Goal: Information Seeking & Learning: Learn about a topic

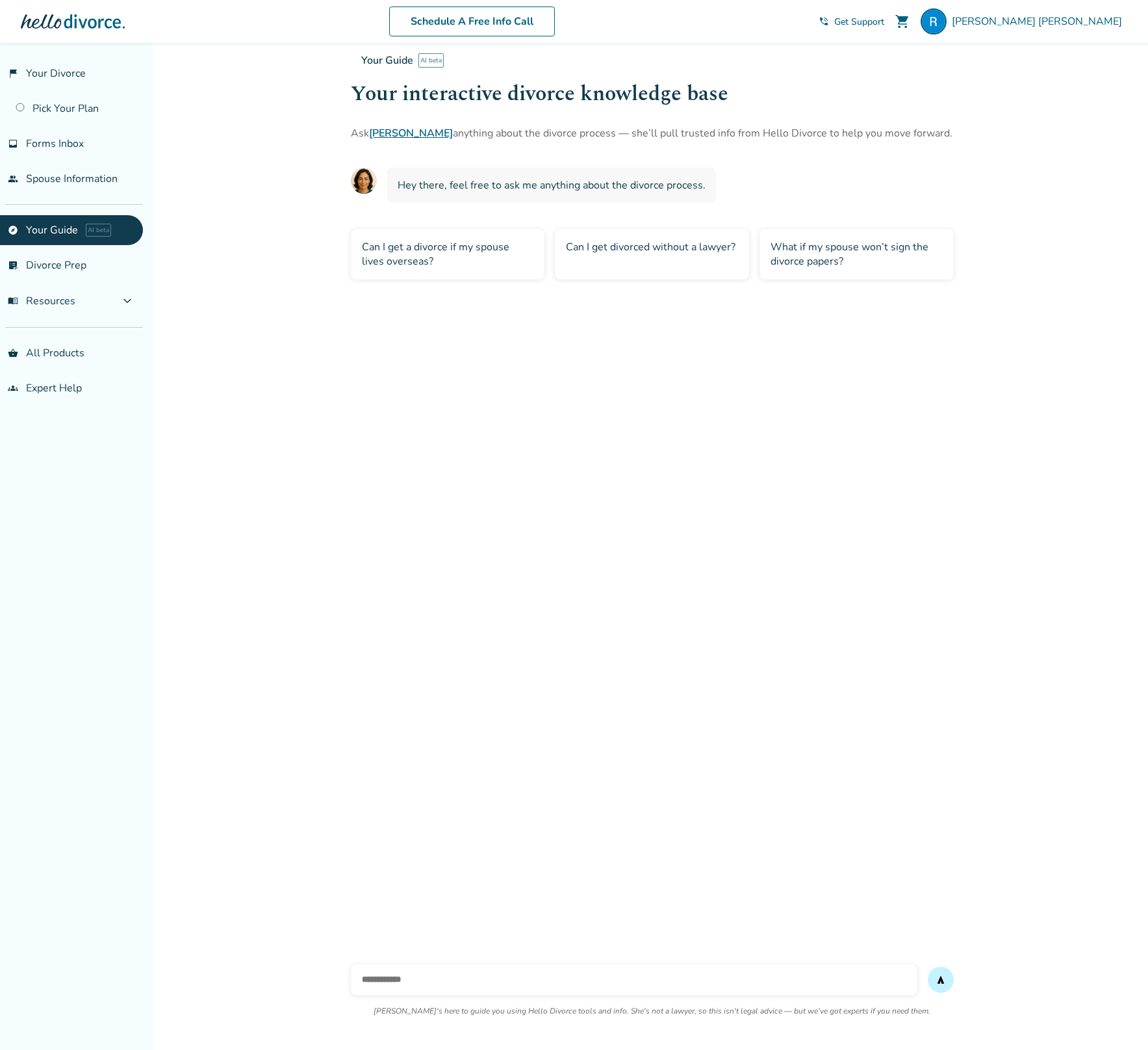
click at [507, 266] on div "Can I get a divorce if my spouse lives overseas?" at bounding box center [448, 254] width 194 height 50
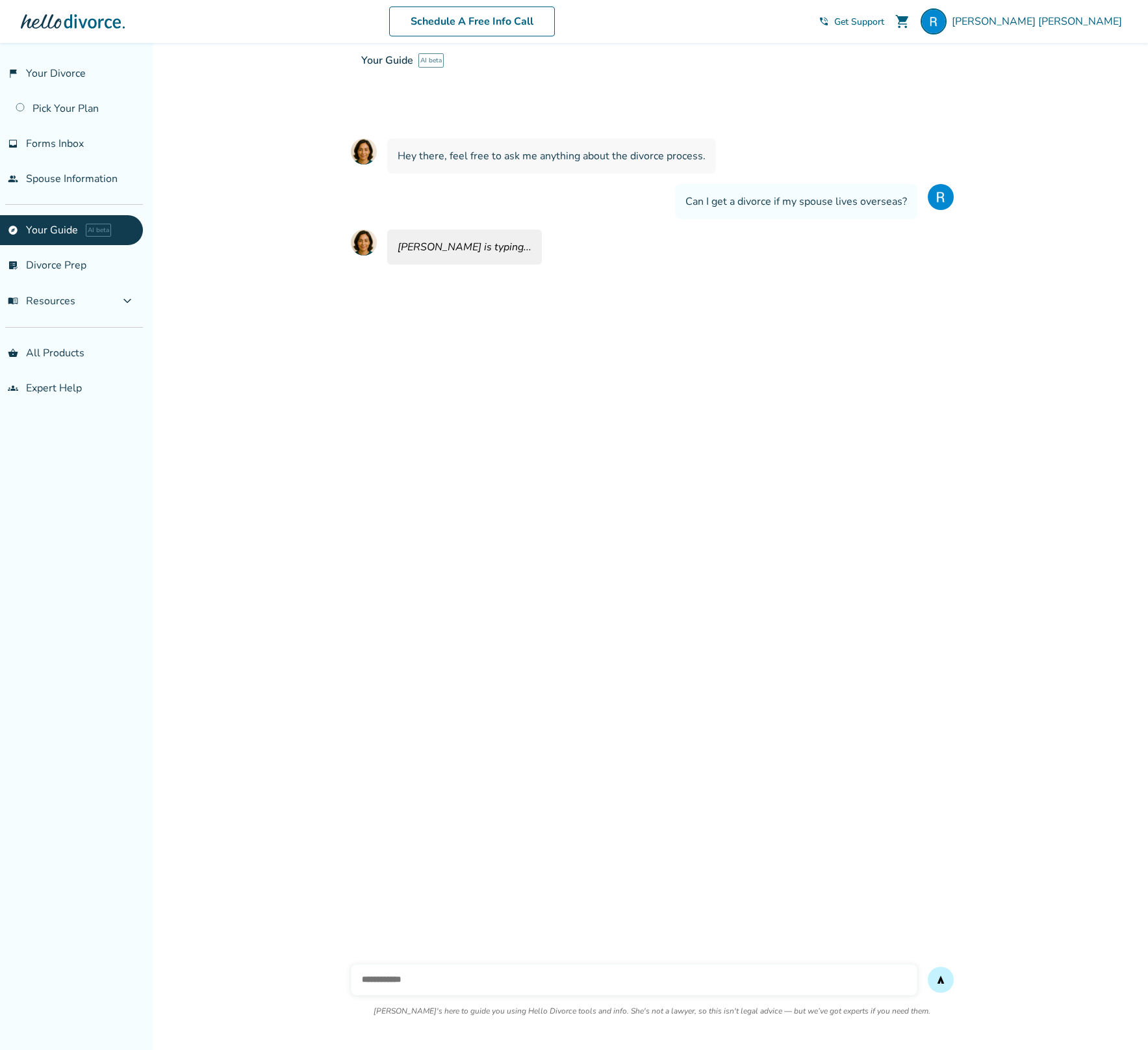
scroll to position [42, 0]
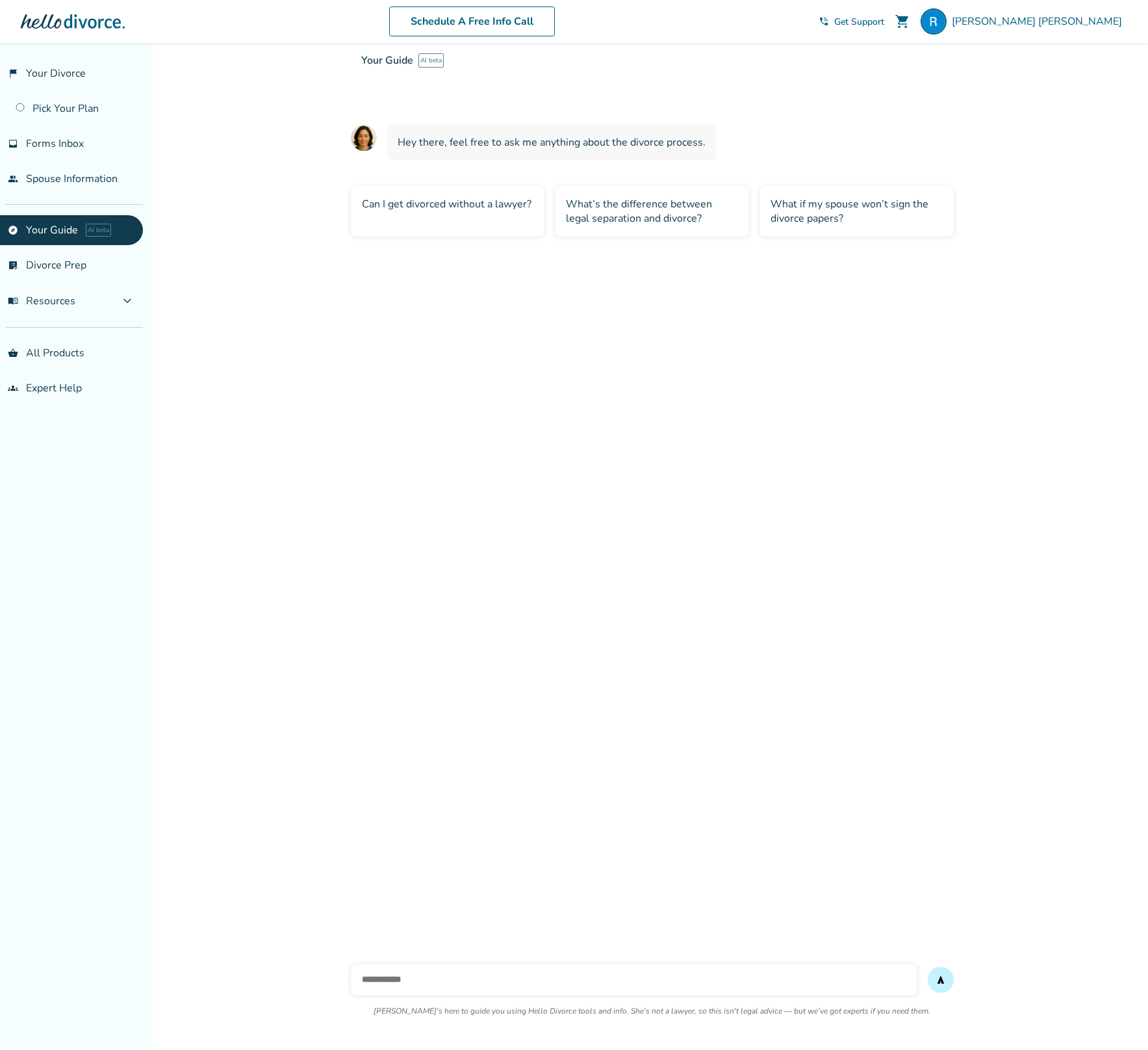
click at [427, 203] on div "Can I get divorced without a lawyer?" at bounding box center [448, 211] width 194 height 50
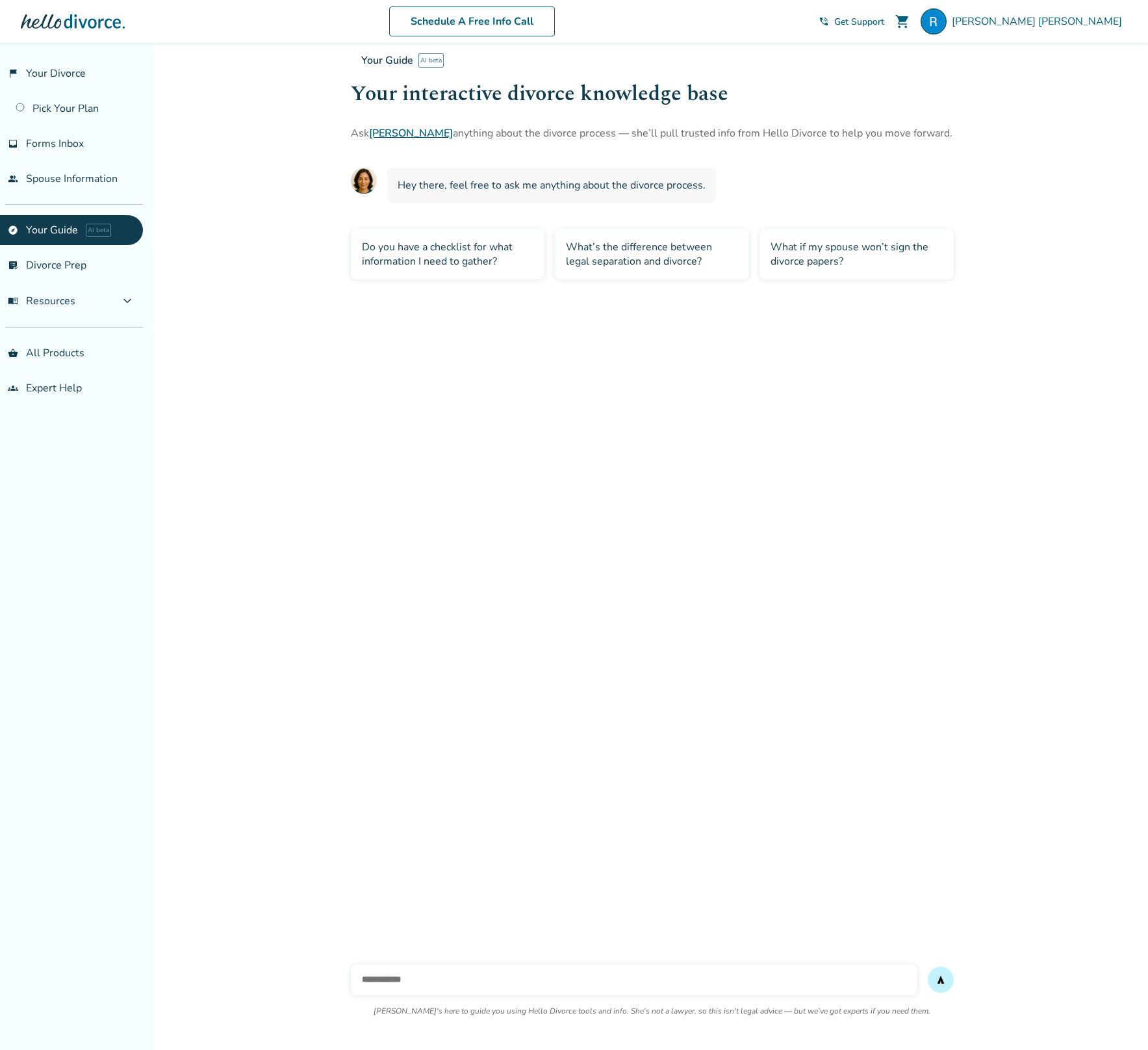
click at [663, 257] on div "What’s the difference between legal separation and divorce?" at bounding box center [652, 254] width 194 height 50
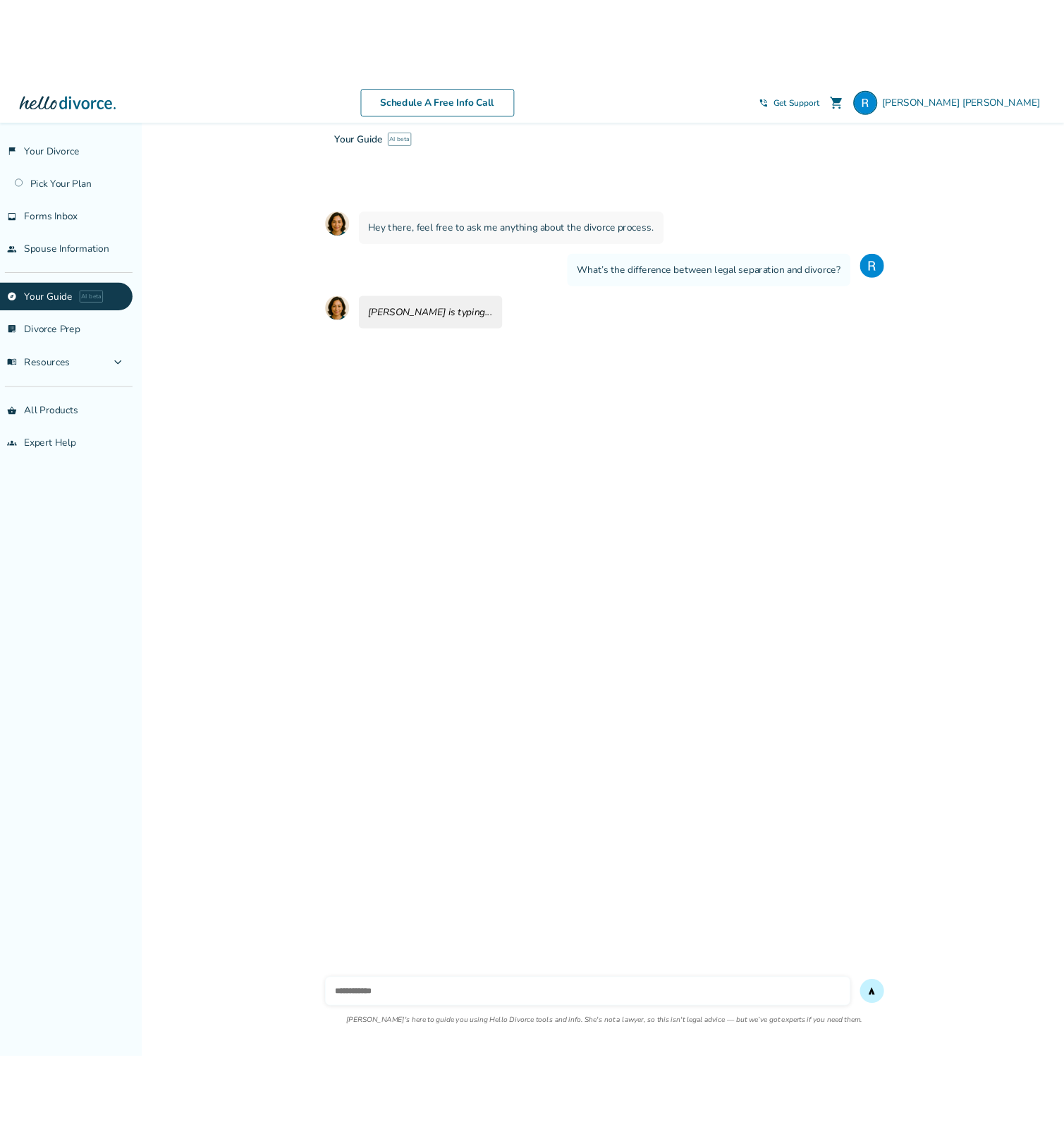
scroll to position [46, 0]
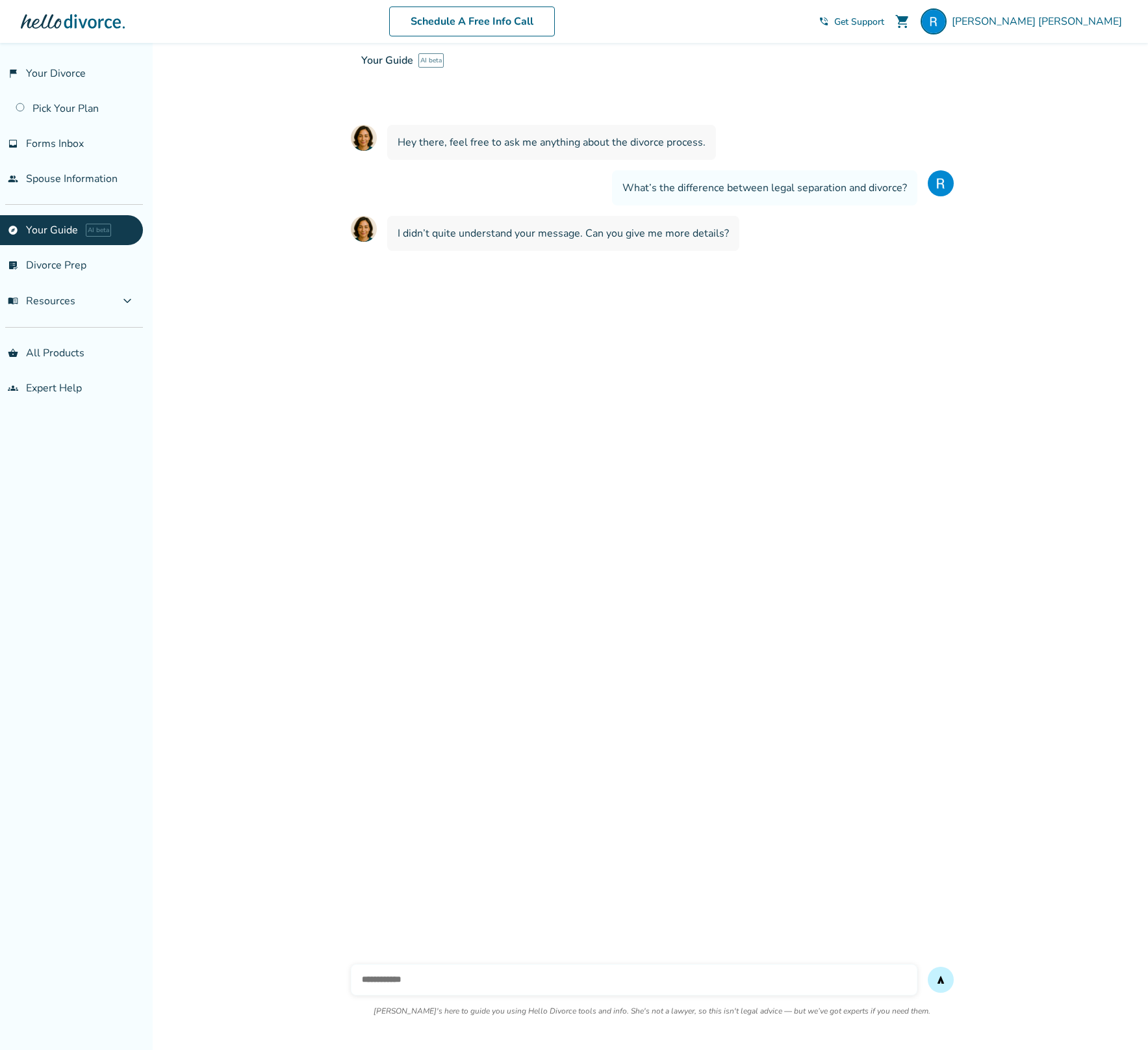
click at [423, 972] on input "text" at bounding box center [635, 980] width 567 height 31
type input "**********"
click at [928, 967] on button "send" at bounding box center [941, 980] width 26 height 26
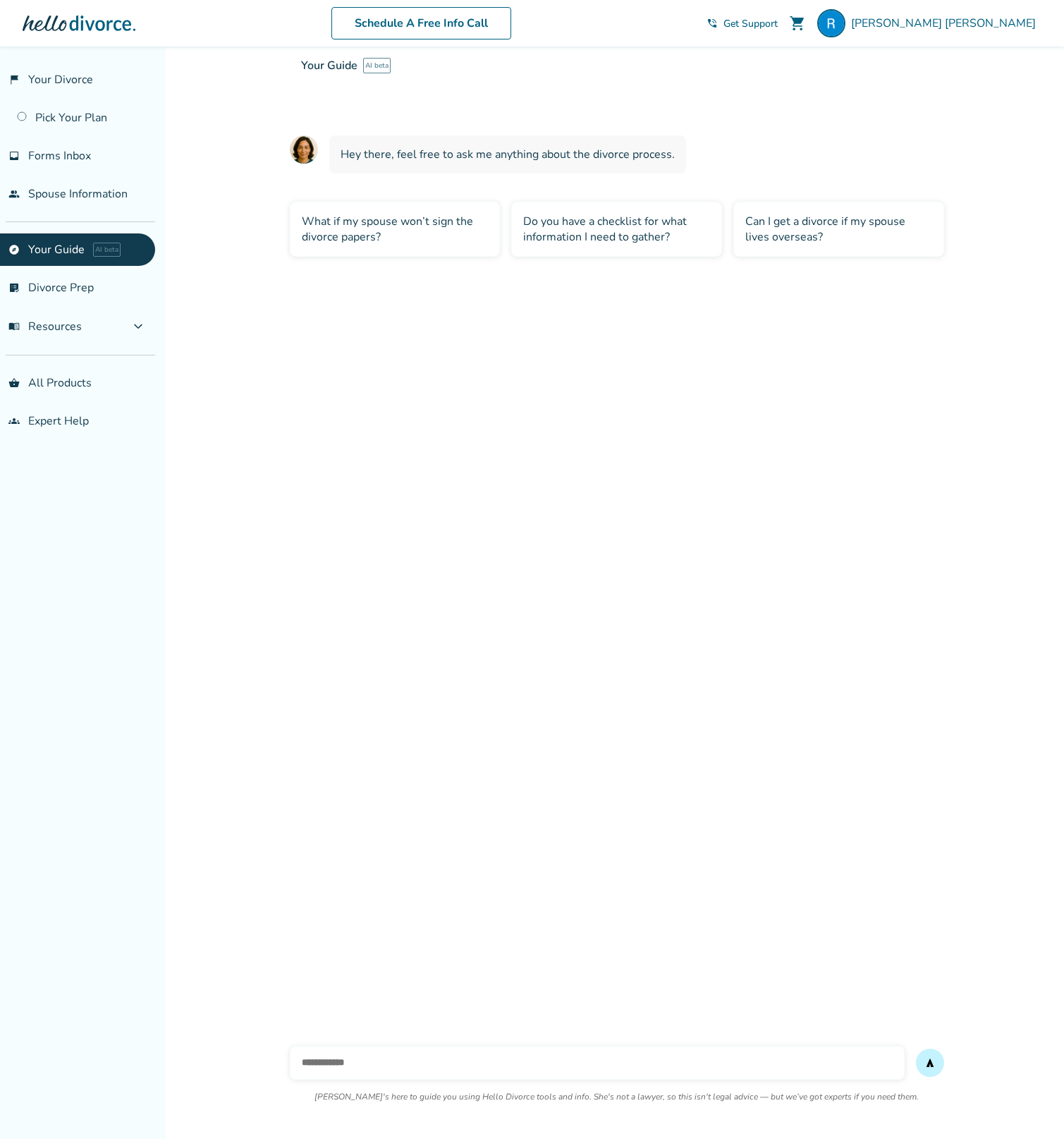
click at [788, 229] on div "Can I get a divorce if my spouse lives overseas?" at bounding box center [839, 229] width 211 height 55
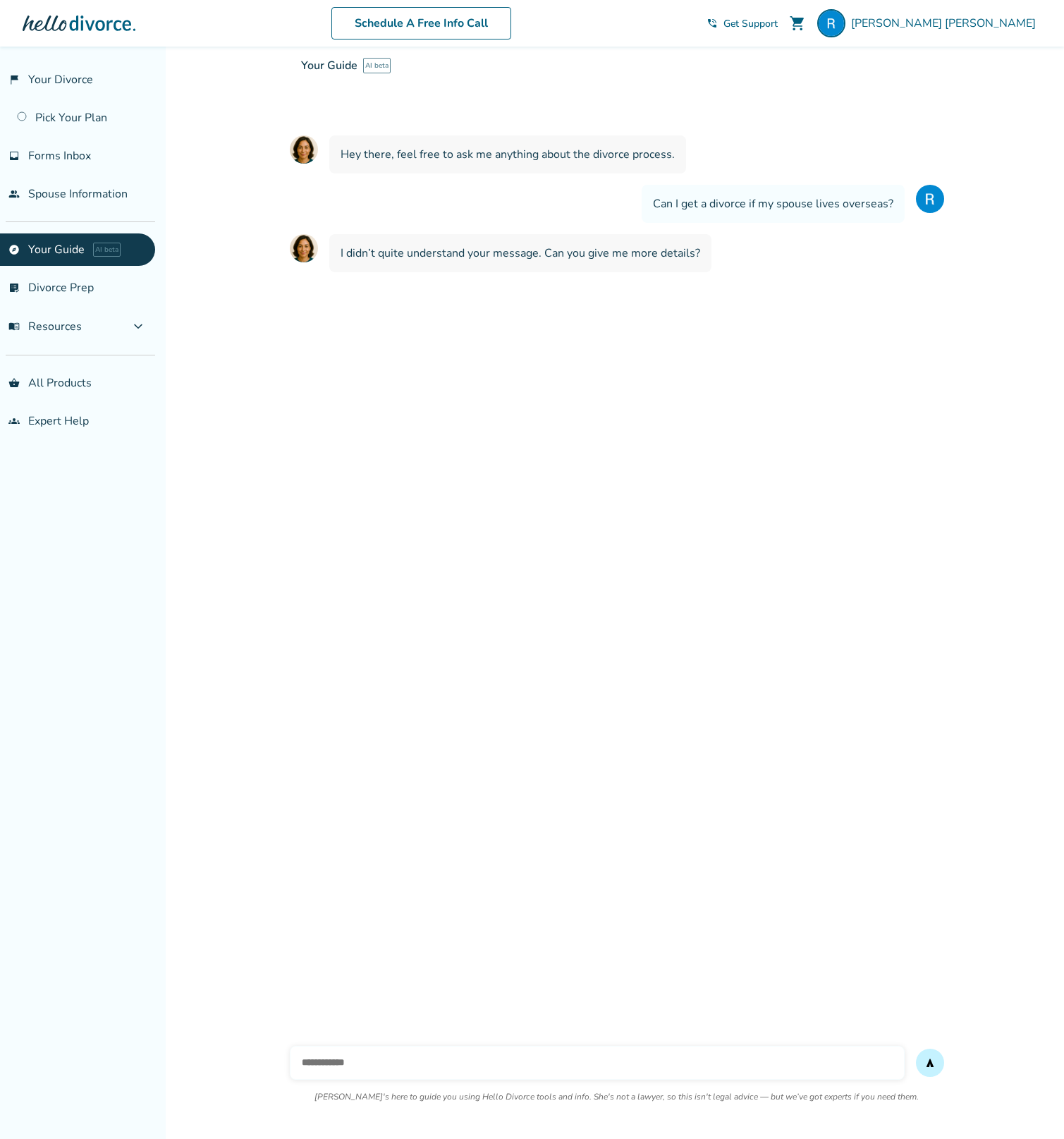
click at [357, 1066] on input "text" at bounding box center [597, 1063] width 615 height 34
type input "*****"
click at [916, 1049] on button "send" at bounding box center [930, 1063] width 28 height 28
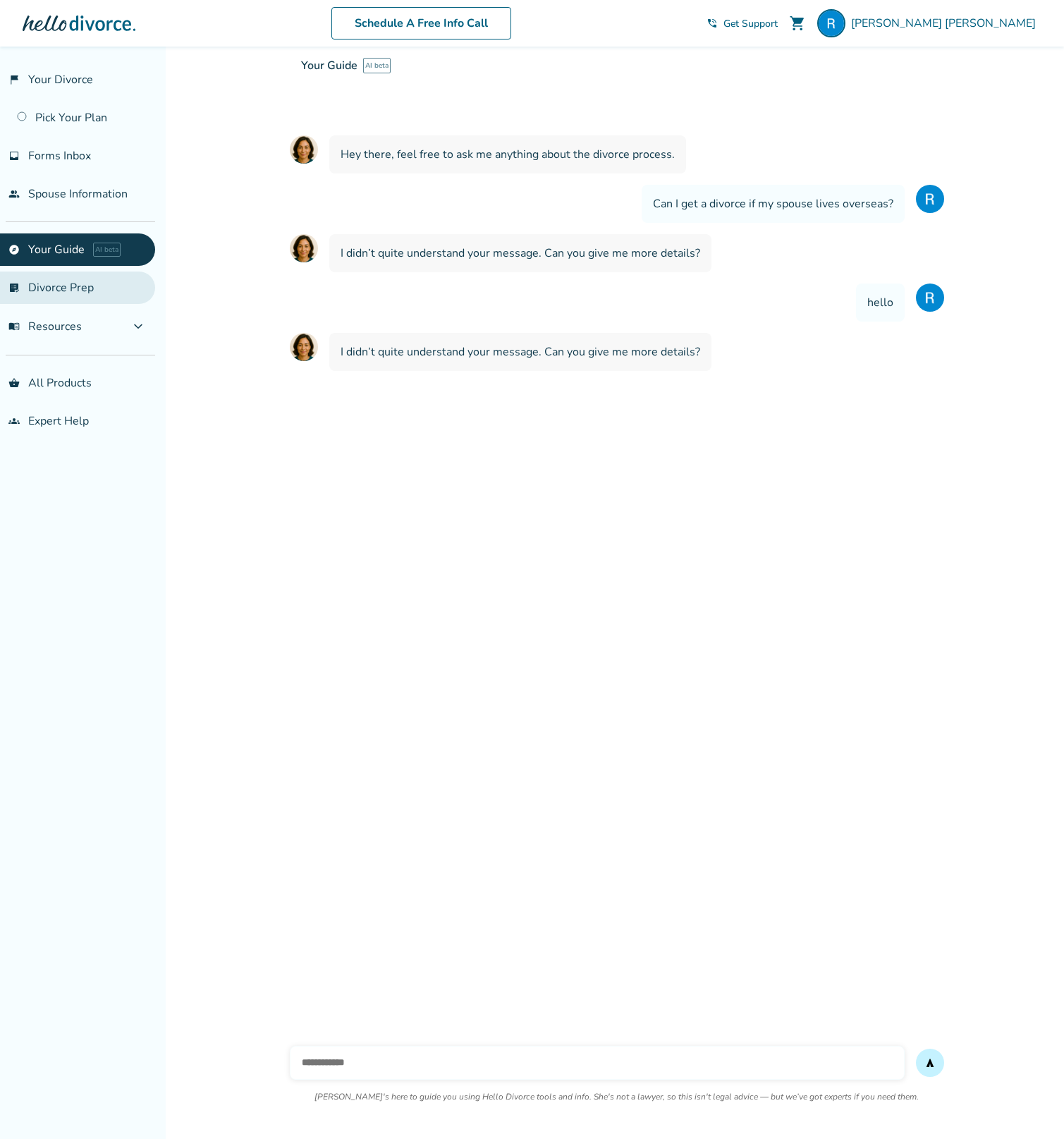
click at [65, 287] on link "list_alt_check Divorce Prep" at bounding box center [77, 288] width 155 height 32
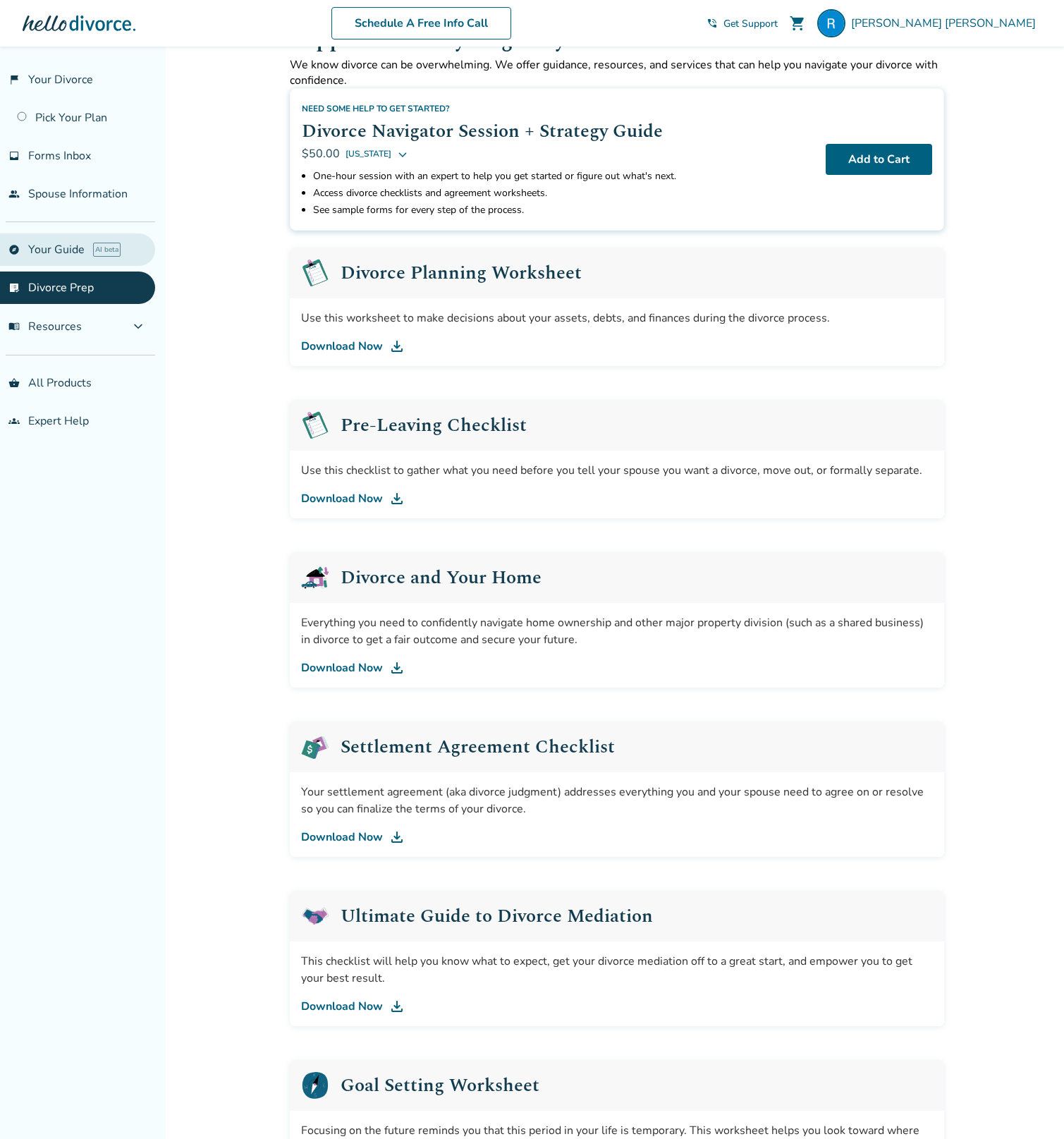
click at [65, 249] on link "explore Your Guide AI beta" at bounding box center [77, 249] width 155 height 32
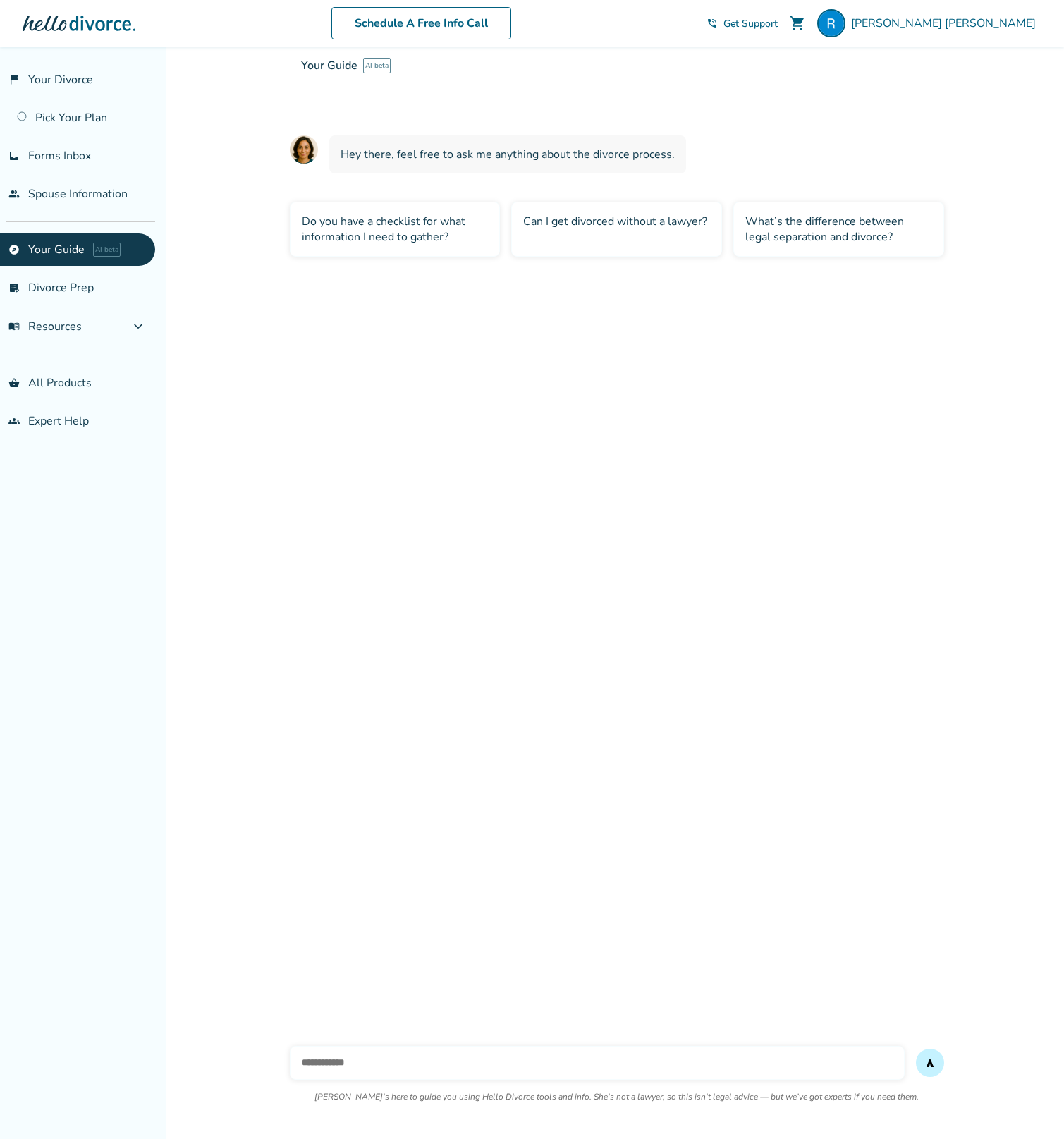
click at [365, 235] on div "Do you have a checklist for what information I need to gather?" at bounding box center [395, 229] width 211 height 55
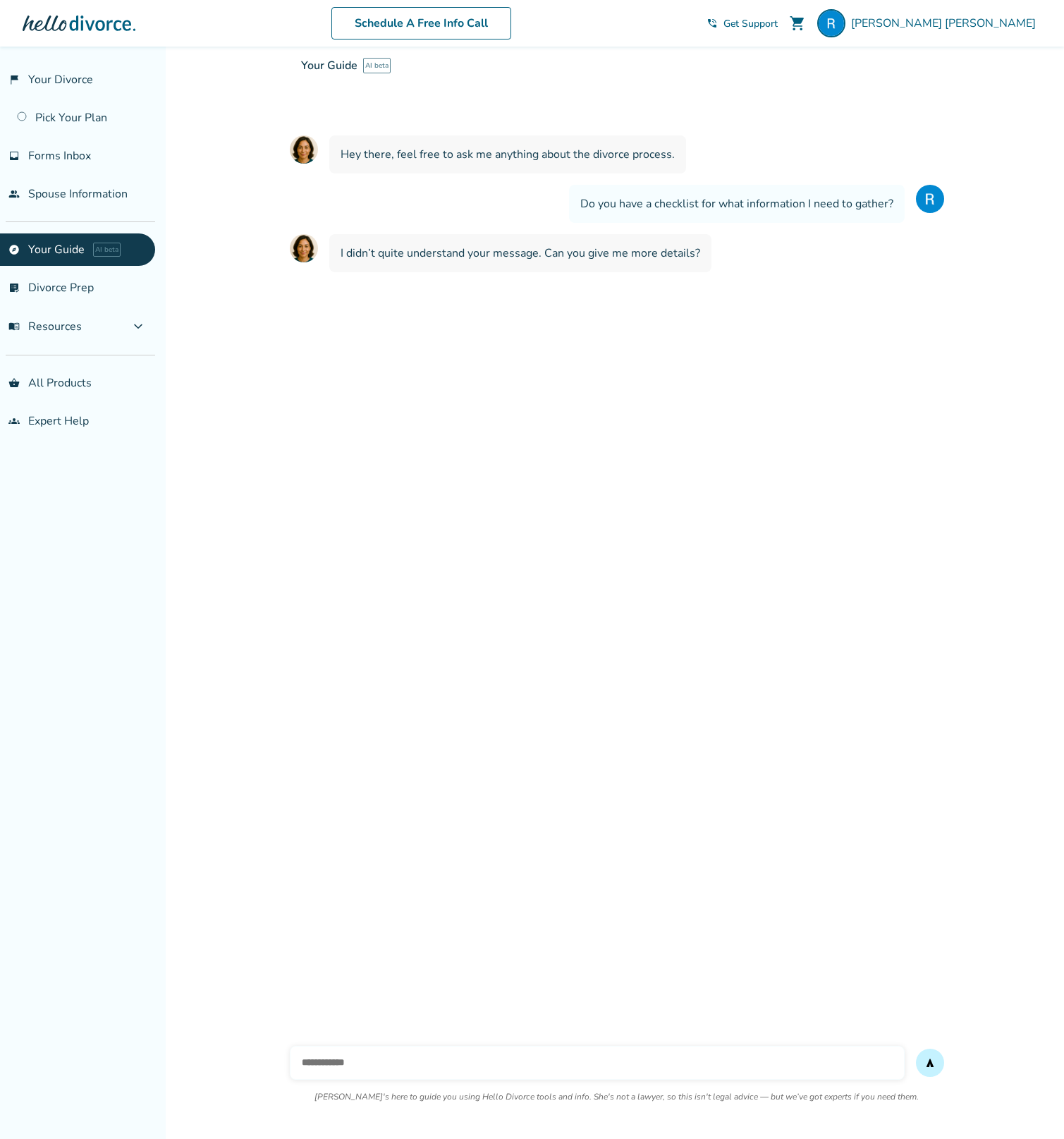
click at [407, 1060] on input "text" at bounding box center [597, 1063] width 615 height 34
type input "**********"
click at [916, 1049] on button "send" at bounding box center [930, 1063] width 28 height 28
click at [816, 108] on div "Your Guide AI beta Your interactive divorce knowledge base Ask Hallie anything …" at bounding box center [821, 99] width 1064 height 106
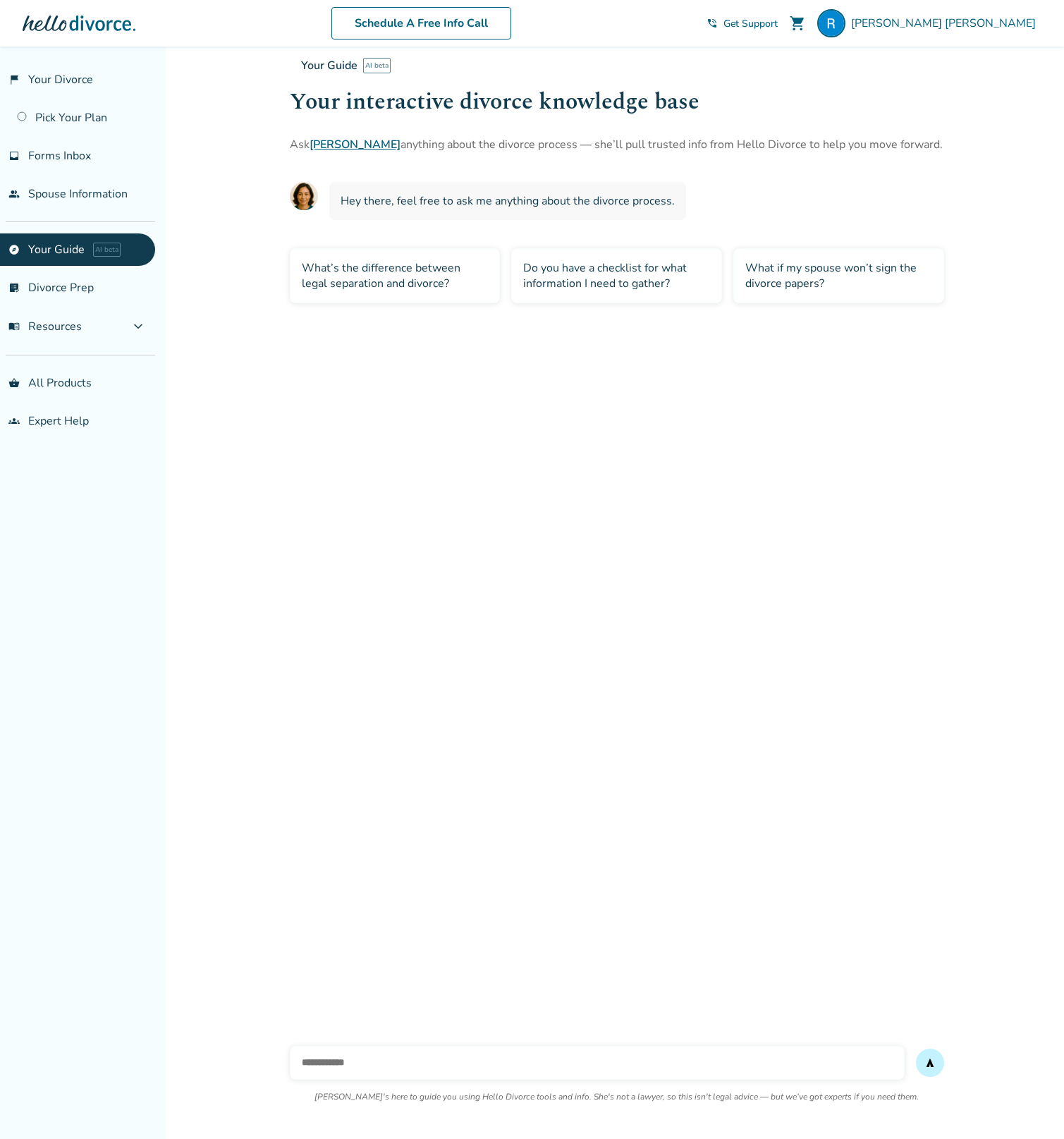
click at [641, 264] on div "Do you have a checklist for what information I need to gather?" at bounding box center [616, 276] width 211 height 55
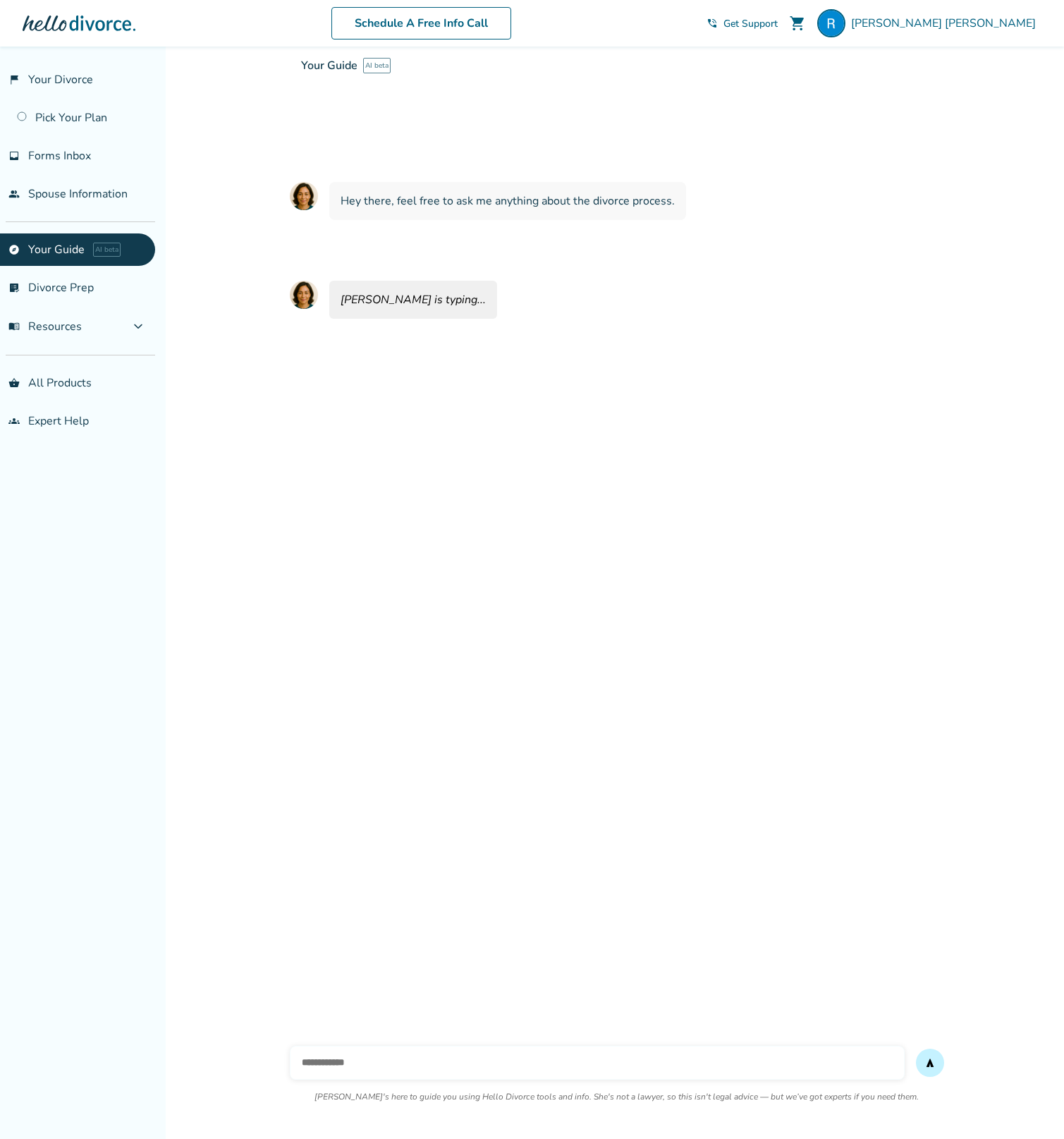
scroll to position [46, 0]
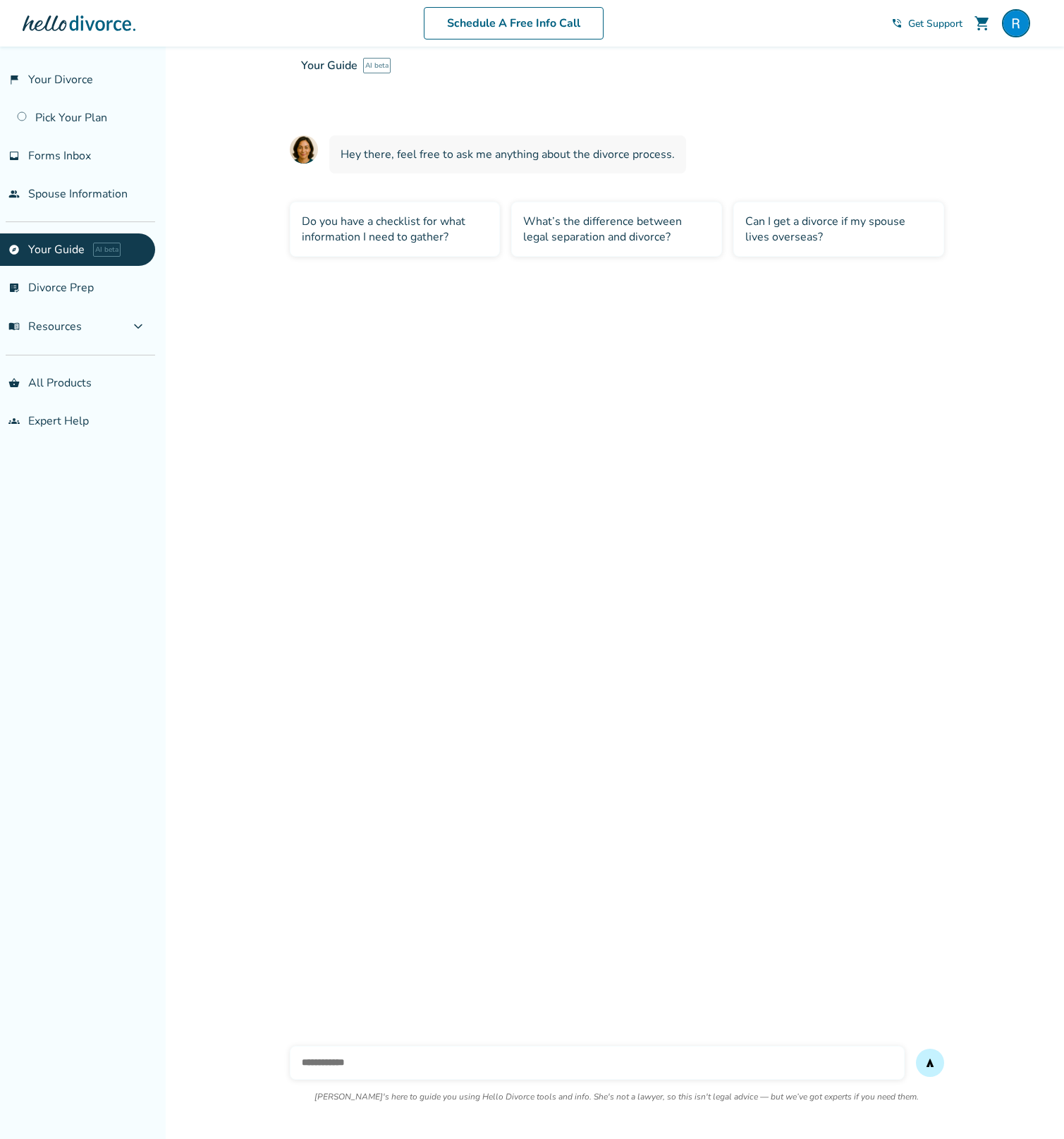
click at [302, 155] on img at bounding box center [304, 150] width 28 height 28
click at [391, 226] on div "Do you have a checklist for what information I need to gather?" at bounding box center [395, 229] width 211 height 55
